Goal: Task Accomplishment & Management: Manage account settings

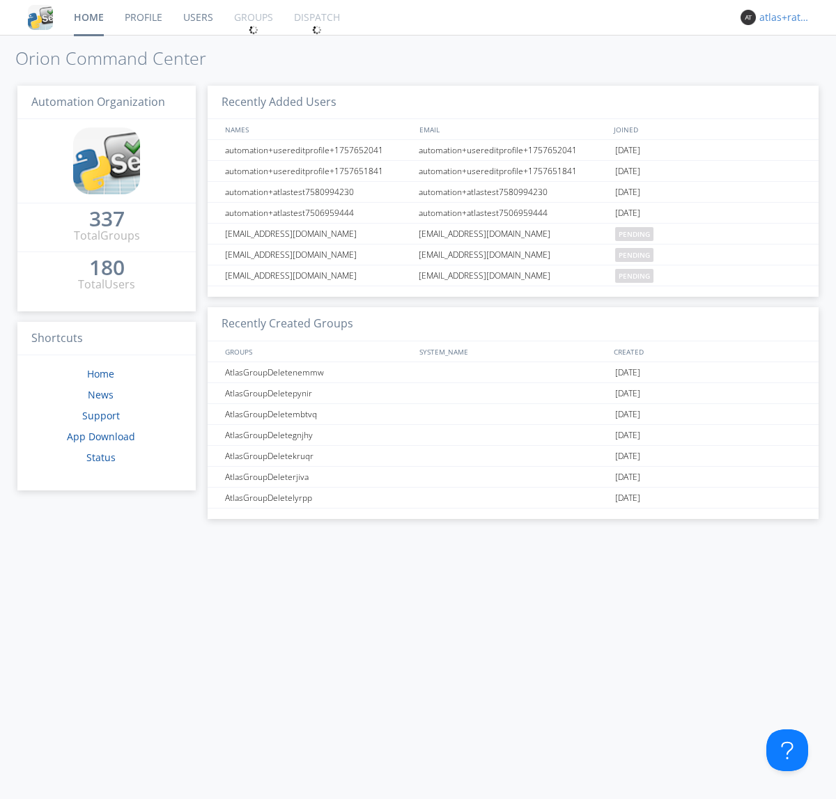
click at [781, 17] on div "atlas+ratelimit" at bounding box center [785, 17] width 52 height 14
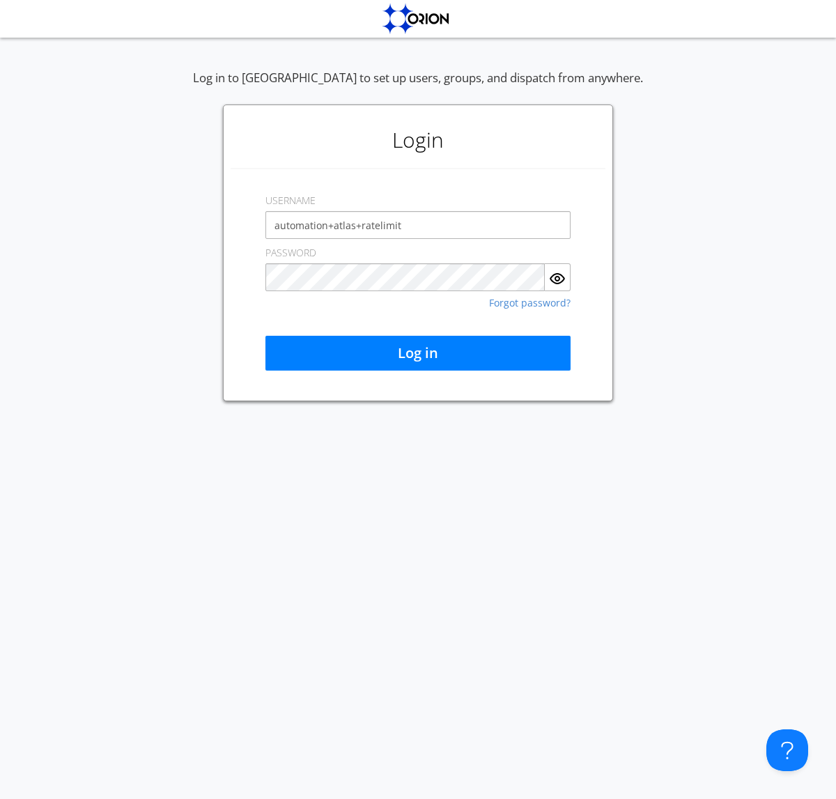
type input "automation+atlas+ratelimit"
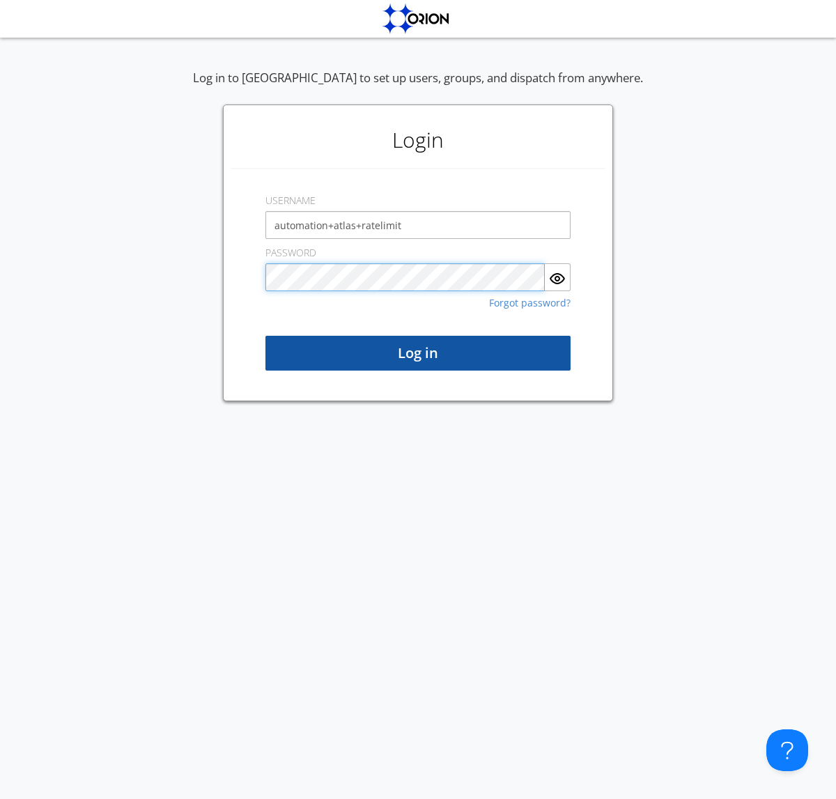
click at [418, 353] on button "Log in" at bounding box center [417, 353] width 305 height 35
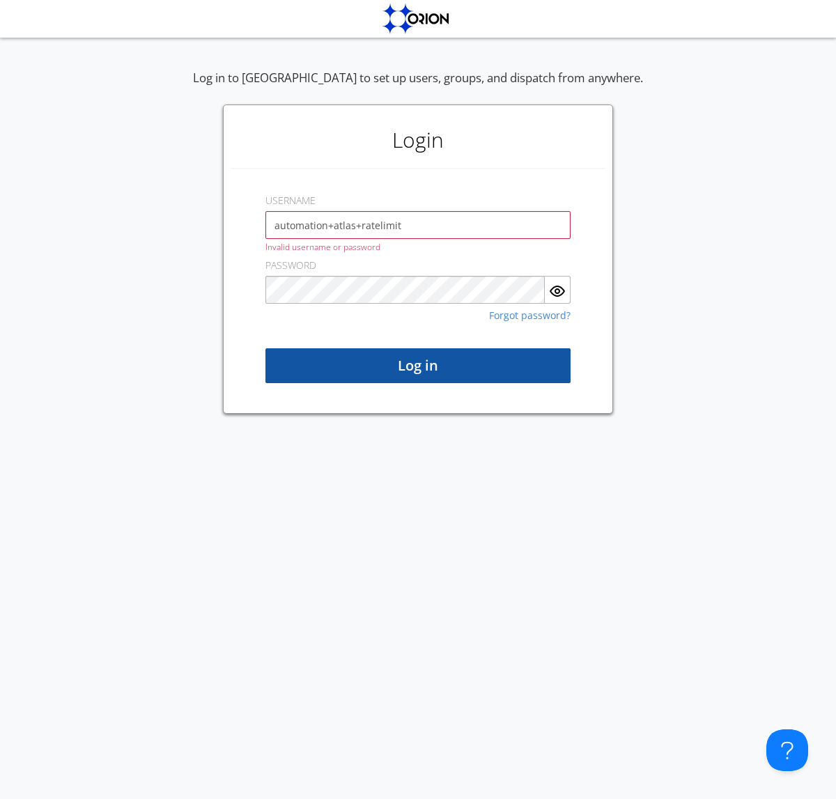
click at [418, 366] on button "Log in" at bounding box center [417, 365] width 305 height 35
